Goal: Task Accomplishment & Management: Use online tool/utility

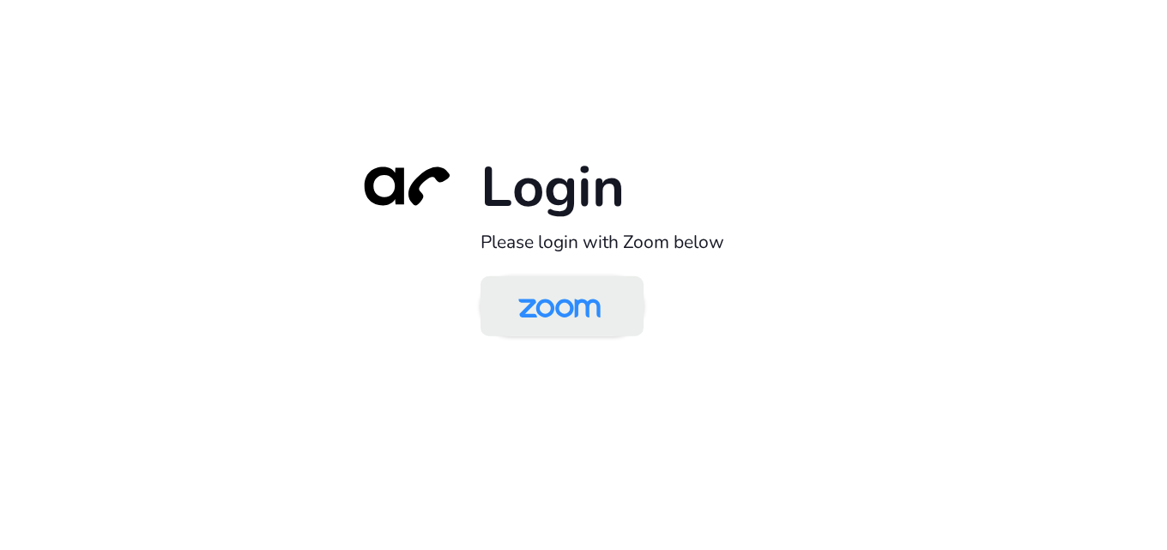
click at [572, 310] on img at bounding box center [559, 308] width 118 height 56
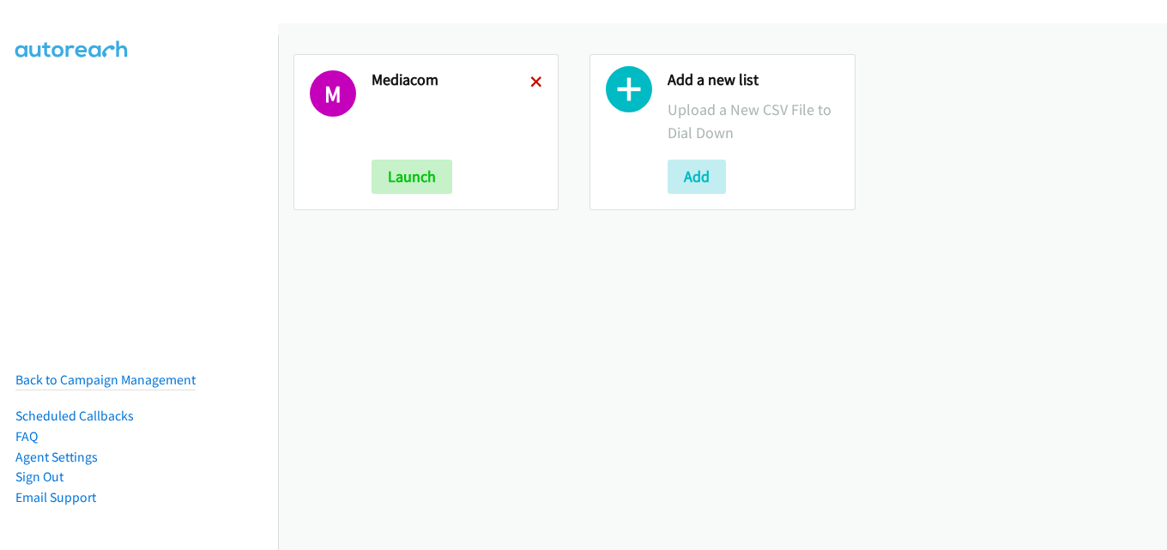
click at [530, 80] on icon at bounding box center [536, 83] width 12 height 12
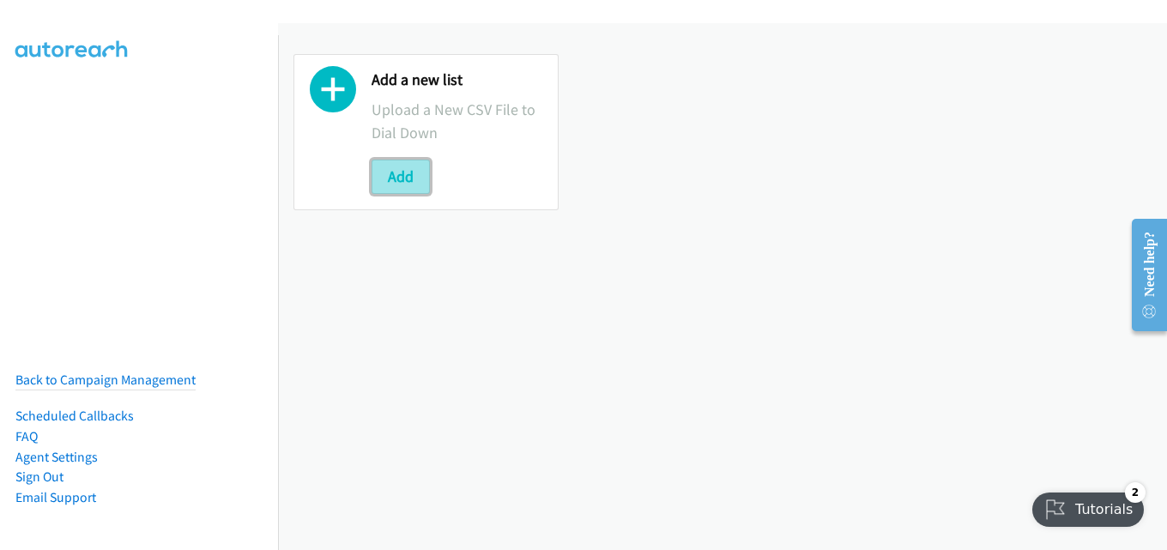
click at [407, 171] on button "Add" at bounding box center [400, 177] width 58 height 34
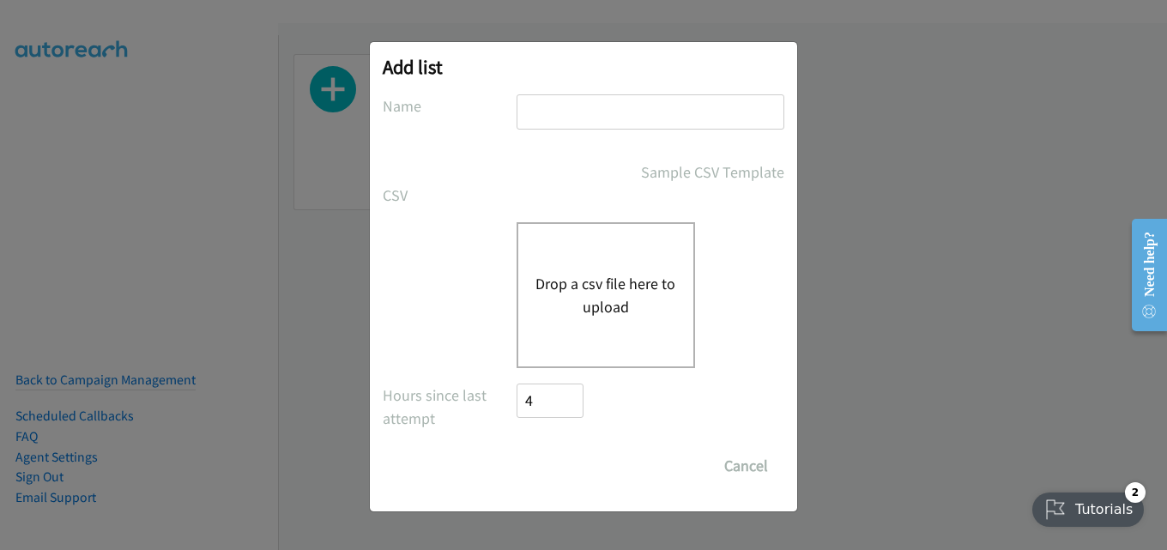
click at [577, 106] on input "text" at bounding box center [650, 111] width 268 height 35
type input "mediacom"
click at [601, 309] on button "Drop a csv file here to upload" at bounding box center [605, 295] width 141 height 46
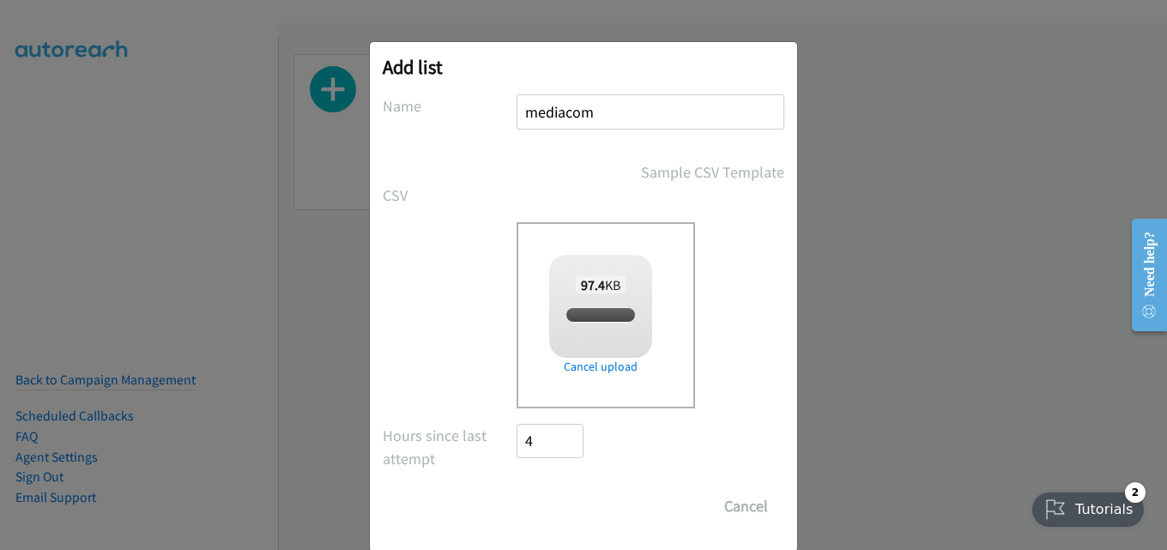
checkbox input "true"
drag, startPoint x: 563, startPoint y: 510, endPoint x: 634, endPoint y: 468, distance: 82.3
click at [564, 510] on input "Save List" at bounding box center [561, 506] width 90 height 34
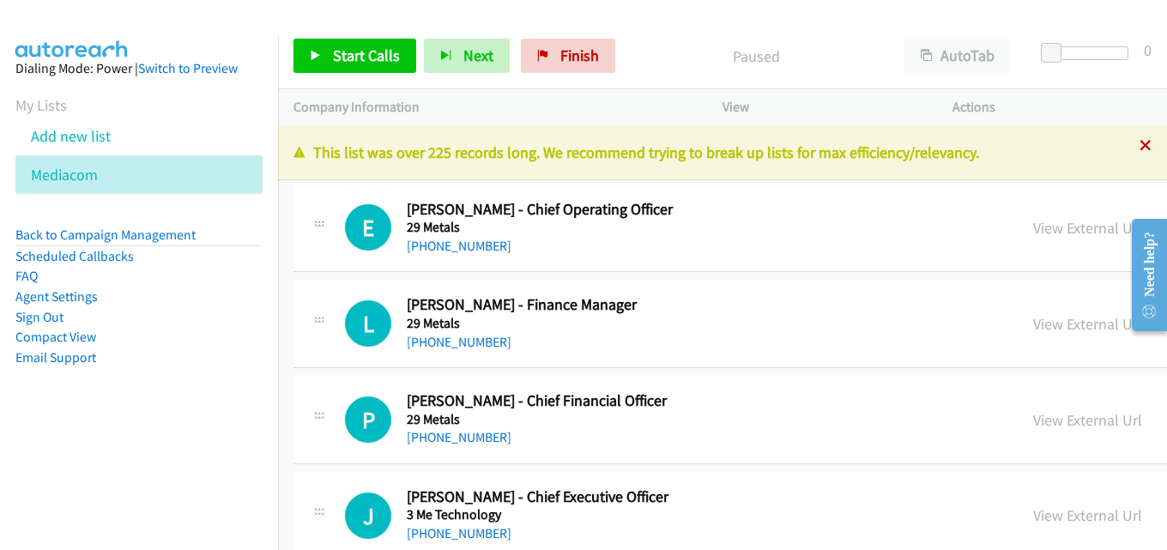
click at [1139, 144] on icon at bounding box center [1145, 147] width 12 height 12
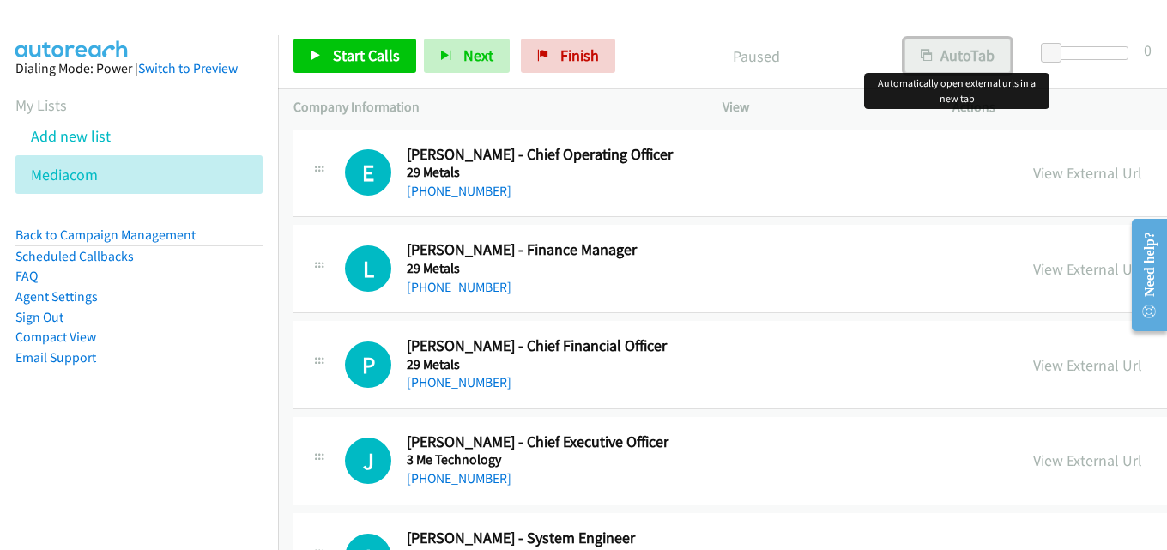
click at [936, 57] on button "AutoTab" at bounding box center [957, 56] width 106 height 34
click at [375, 53] on span "Start Calls" at bounding box center [366, 55] width 67 height 20
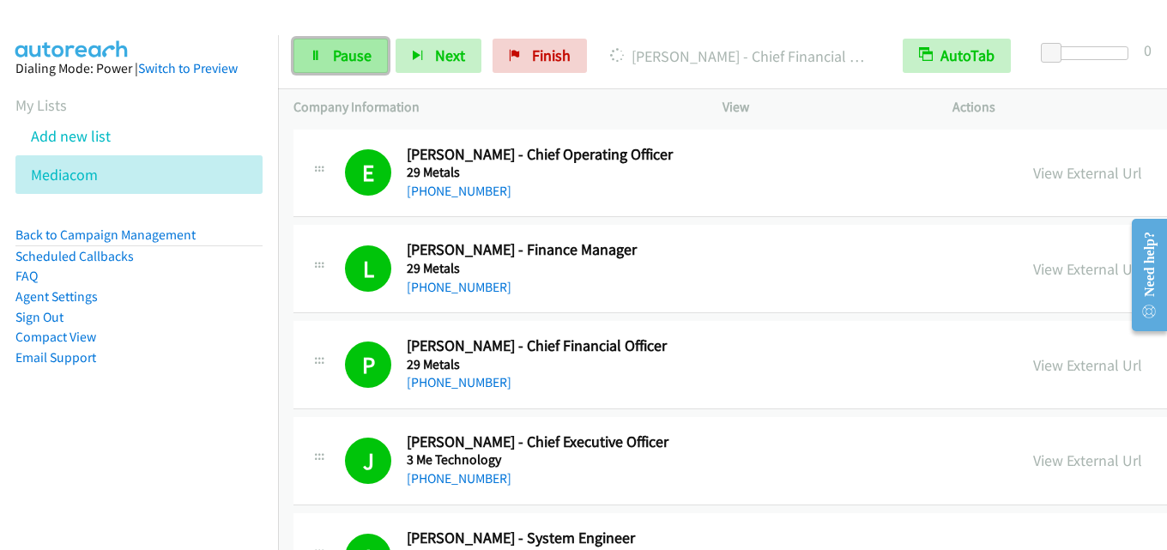
click at [337, 63] on span "Pause" at bounding box center [352, 55] width 39 height 20
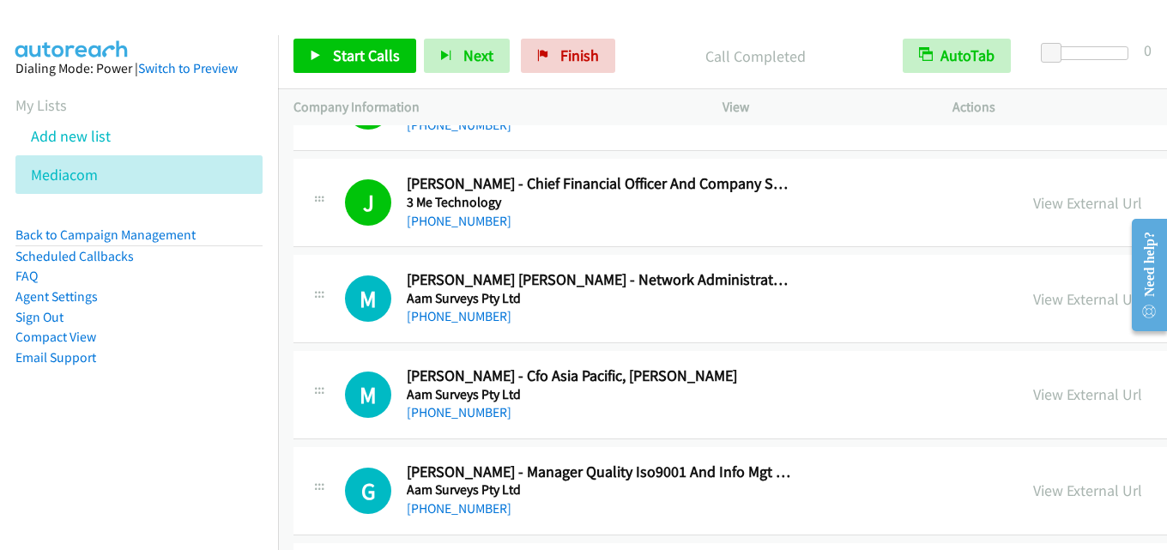
scroll to position [515, 0]
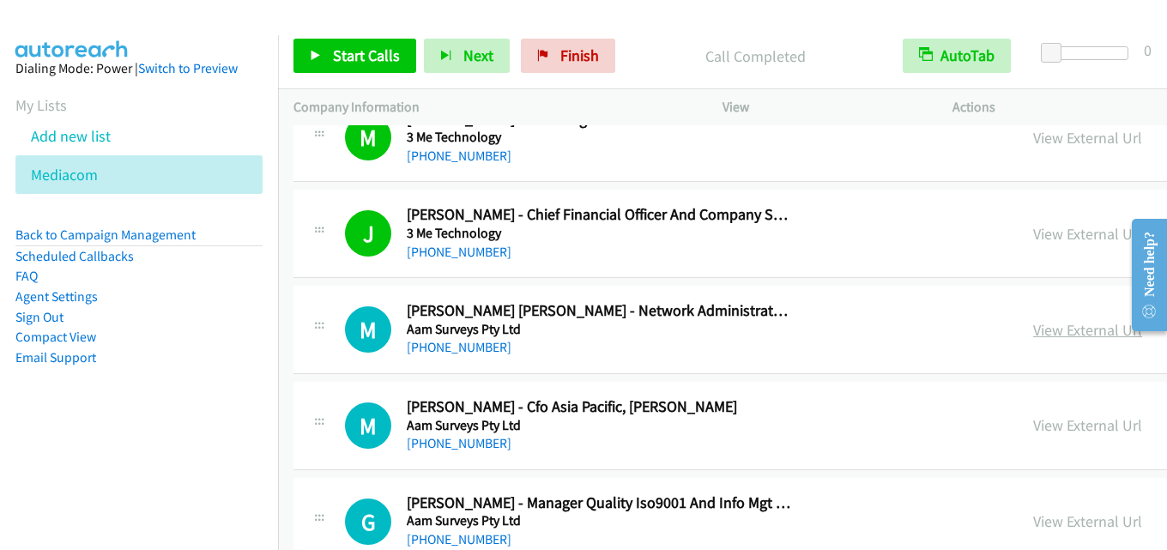
click at [1033, 333] on link "View External Url" at bounding box center [1087, 330] width 109 height 20
